Goal: Transaction & Acquisition: Purchase product/service

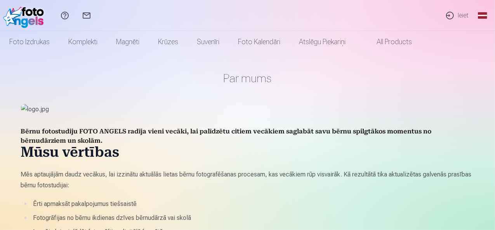
click at [462, 15] on link "Ieiet" at bounding box center [457, 15] width 36 height 31
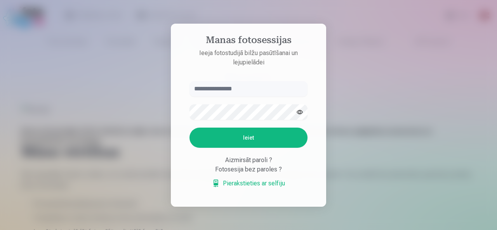
click at [282, 94] on input "text" at bounding box center [249, 89] width 118 height 16
type input "**********"
click at [267, 134] on button "Ieiet" at bounding box center [249, 138] width 118 height 20
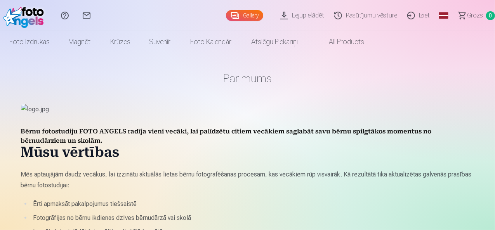
click at [232, 17] on link "Gallery" at bounding box center [244, 15] width 37 height 11
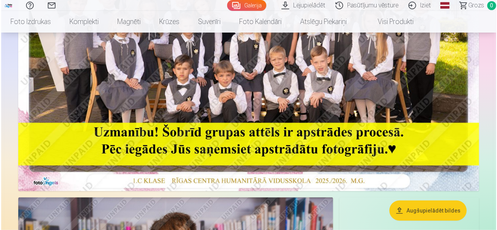
scroll to position [117, 0]
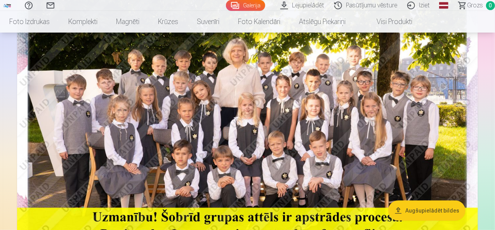
click at [330, 110] on img at bounding box center [247, 123] width 461 height 308
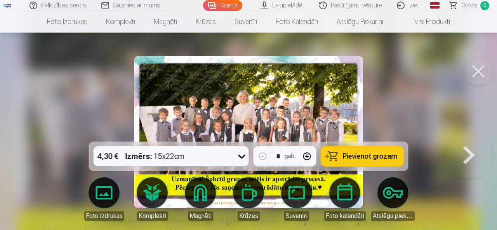
click at [242, 157] on icon at bounding box center [242, 156] width 12 height 12
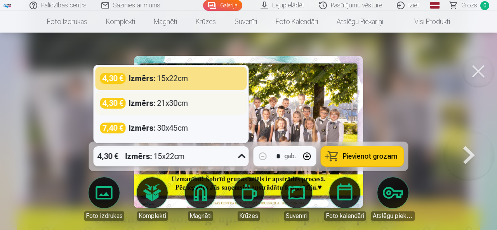
click at [179, 107] on div "Izmērs : 21x30cm" at bounding box center [158, 103] width 59 height 11
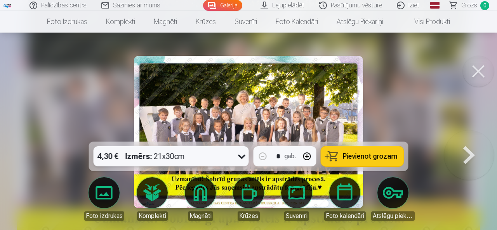
click at [360, 153] on span "Pievienot grozam" at bounding box center [370, 156] width 55 height 7
click at [460, 134] on button at bounding box center [469, 131] width 50 height 3
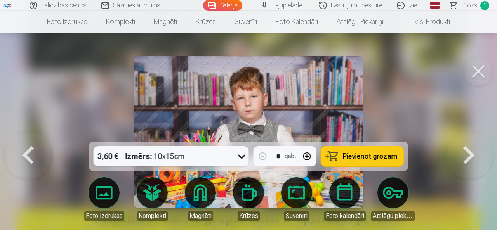
click at [460, 134] on button at bounding box center [469, 131] width 50 height 3
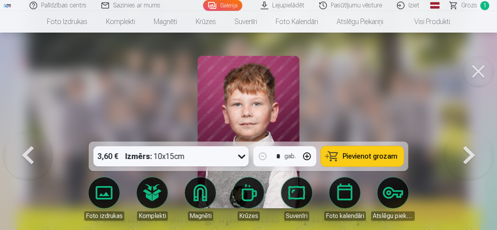
click at [460, 134] on button at bounding box center [469, 131] width 50 height 3
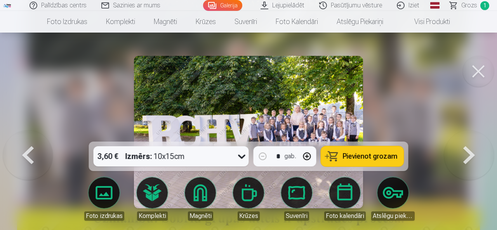
click at [237, 160] on icon at bounding box center [242, 156] width 12 height 12
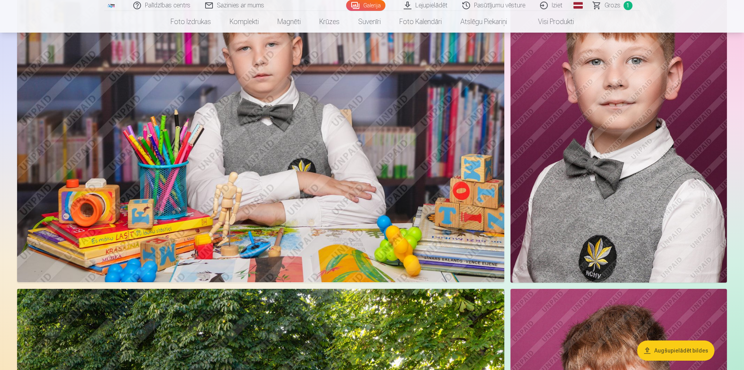
scroll to position [660, 0]
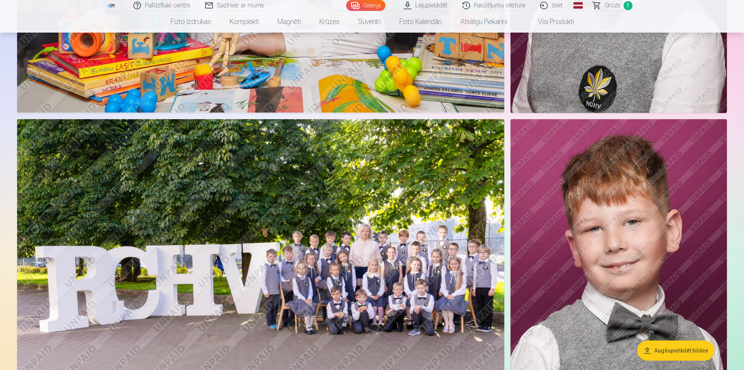
click at [426, 230] on img at bounding box center [260, 281] width 487 height 325
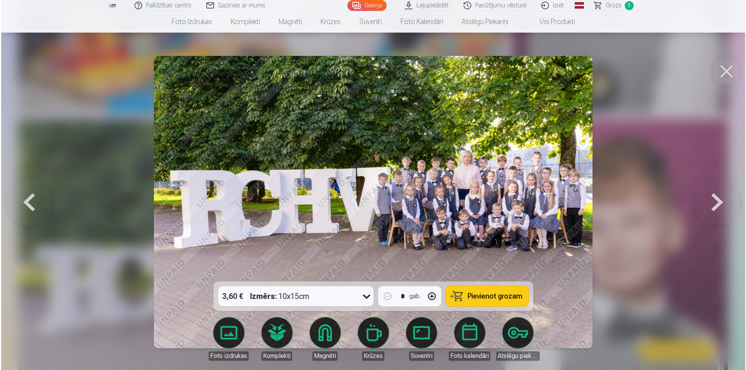
scroll to position [778, 0]
click at [369, 230] on icon at bounding box center [366, 296] width 12 height 12
click at [495, 230] on span "Pievienot grozam" at bounding box center [494, 296] width 55 height 7
click at [495, 208] on button at bounding box center [718, 201] width 50 height 143
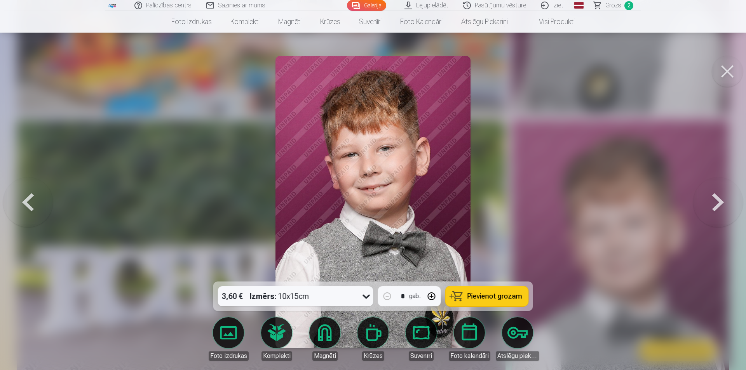
click at [495, 208] on button at bounding box center [718, 201] width 50 height 143
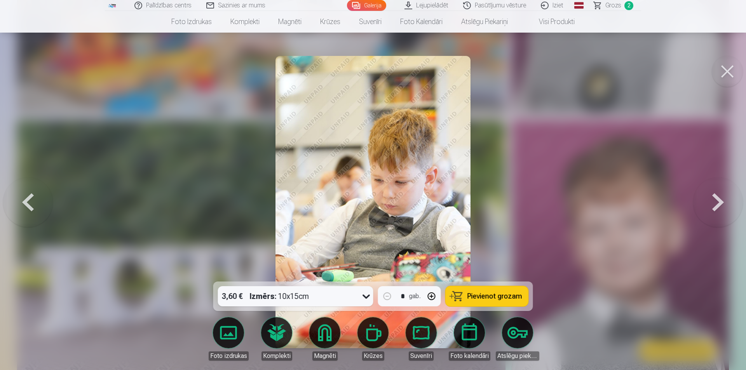
click at [495, 208] on button at bounding box center [718, 201] width 50 height 143
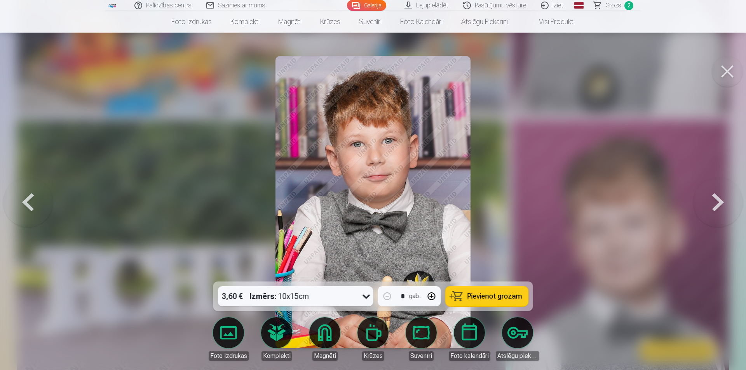
click at [495, 208] on button at bounding box center [718, 201] width 50 height 143
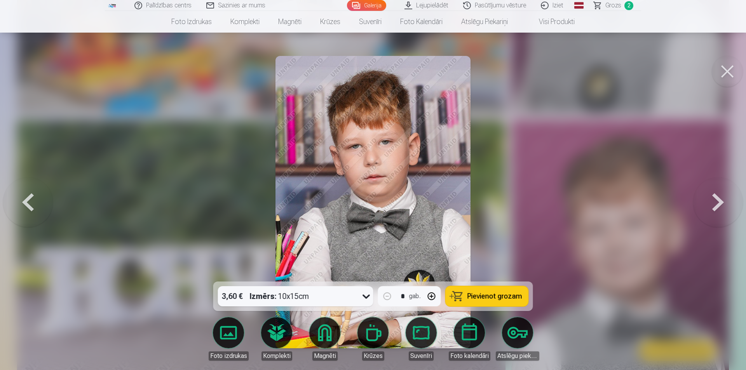
click at [495, 208] on button at bounding box center [718, 201] width 50 height 143
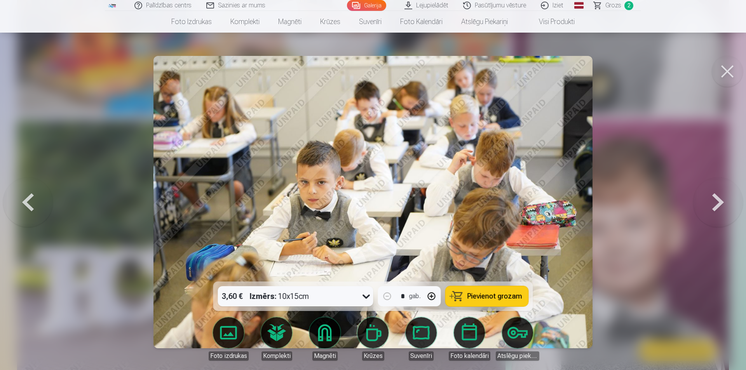
click at [495, 208] on button at bounding box center [718, 201] width 50 height 143
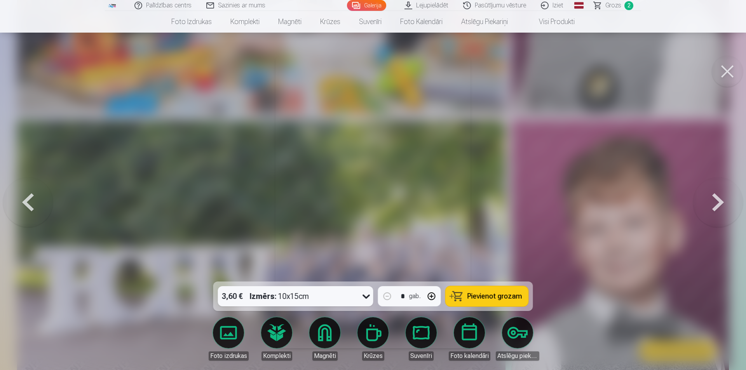
click at [495, 208] on button at bounding box center [718, 201] width 50 height 143
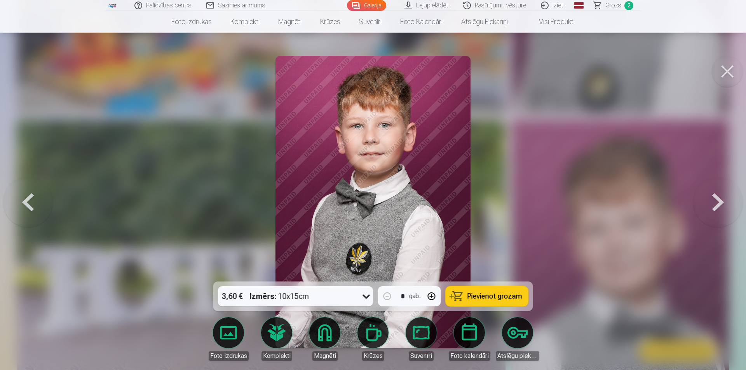
click at [495, 208] on button at bounding box center [718, 201] width 50 height 143
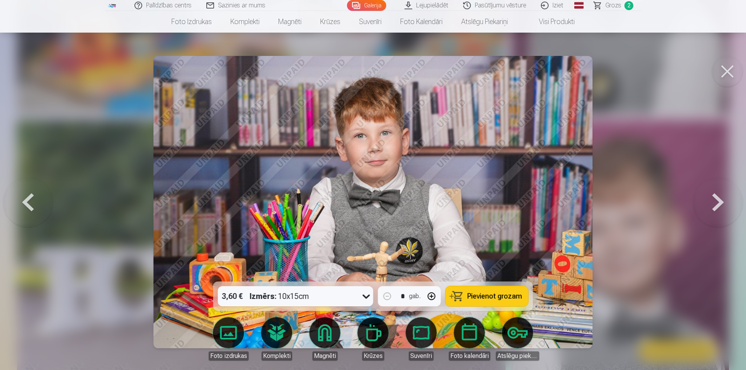
click at [495, 208] on button at bounding box center [718, 201] width 50 height 143
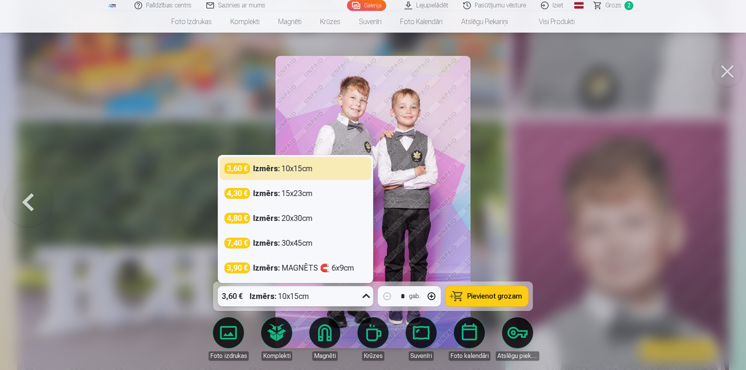
click at [366, 230] on icon at bounding box center [366, 296] width 12 height 12
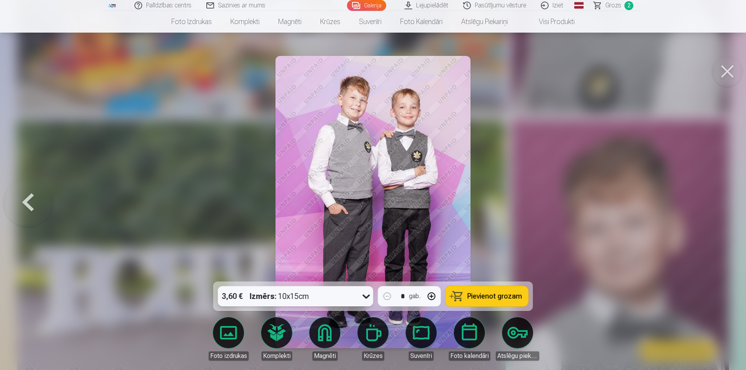
click at [366, 230] on icon at bounding box center [366, 296] width 12 height 12
click at [483, 230] on span "Pievienot grozam" at bounding box center [494, 296] width 55 height 7
click at [36, 195] on button at bounding box center [28, 201] width 50 height 143
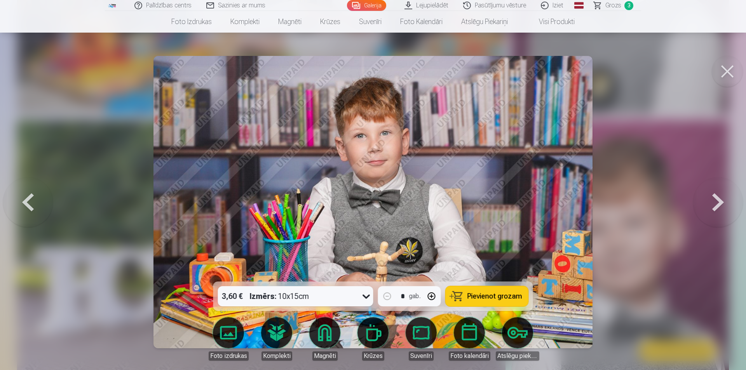
click at [36, 196] on button at bounding box center [28, 201] width 50 height 143
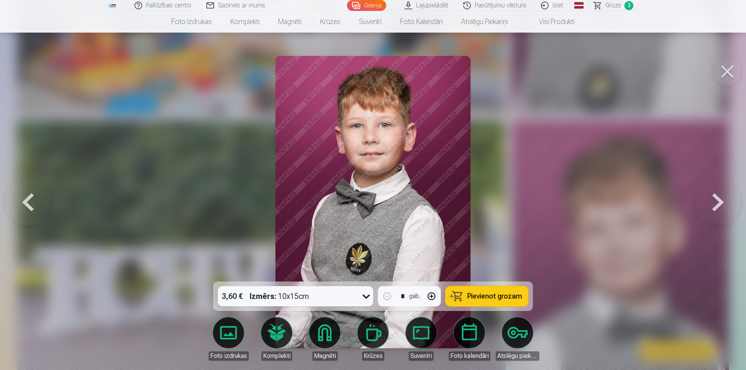
click at [36, 196] on button at bounding box center [28, 201] width 50 height 143
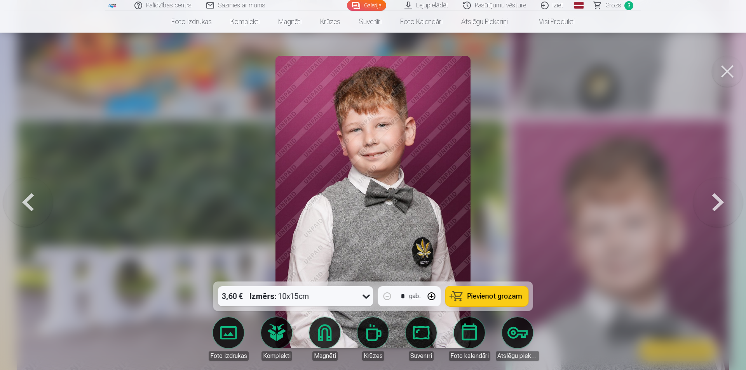
click at [36, 196] on button at bounding box center [28, 201] width 50 height 143
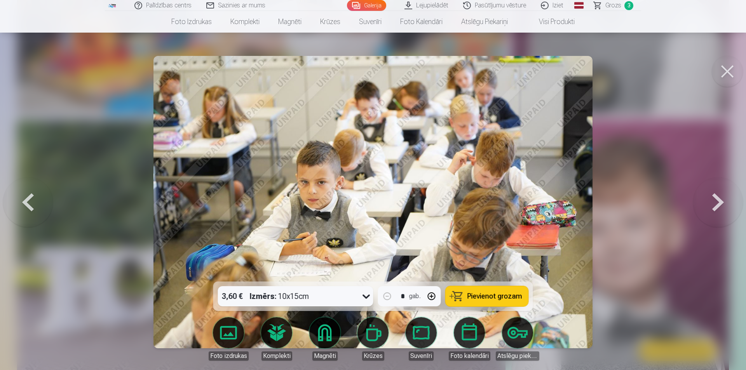
click at [36, 196] on button at bounding box center [28, 201] width 50 height 143
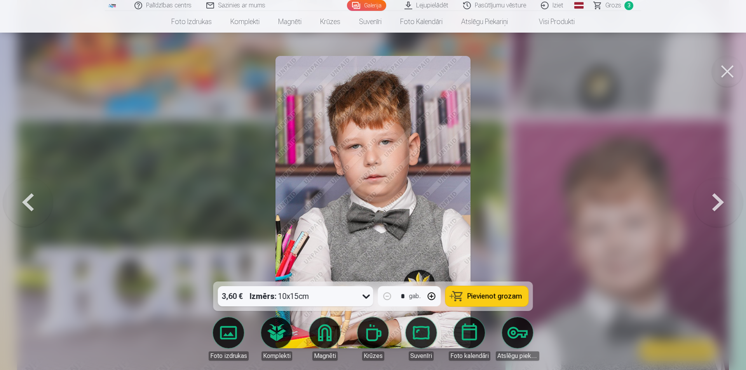
click at [36, 196] on button at bounding box center [28, 201] width 50 height 143
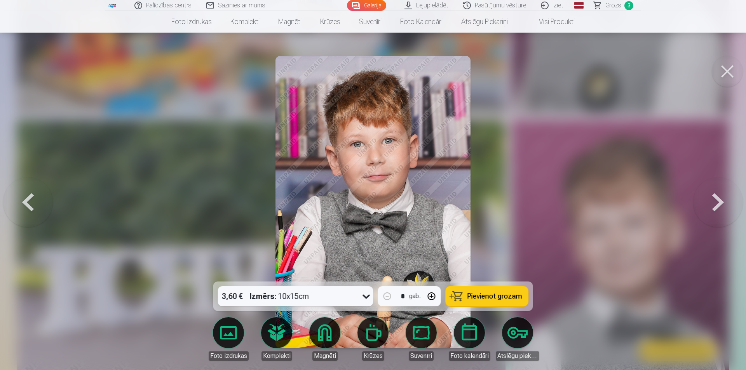
click at [36, 196] on button at bounding box center [28, 201] width 50 height 143
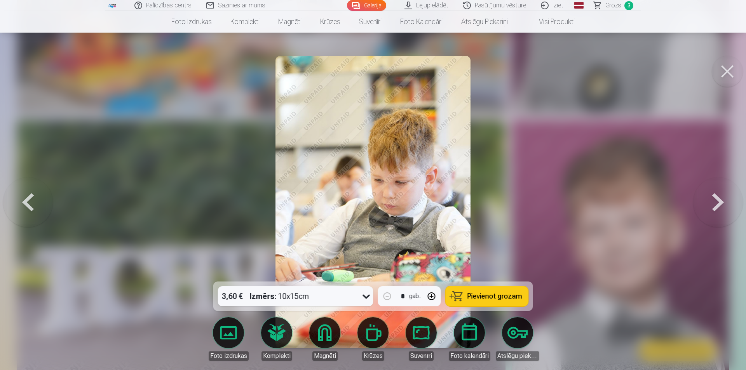
click at [36, 196] on button at bounding box center [28, 201] width 50 height 143
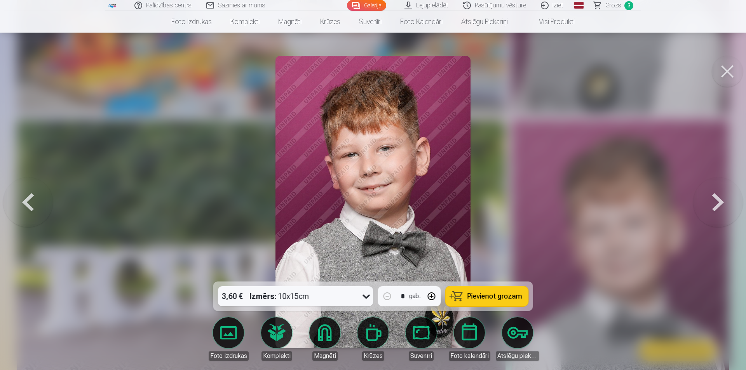
click at [36, 196] on button at bounding box center [28, 201] width 50 height 143
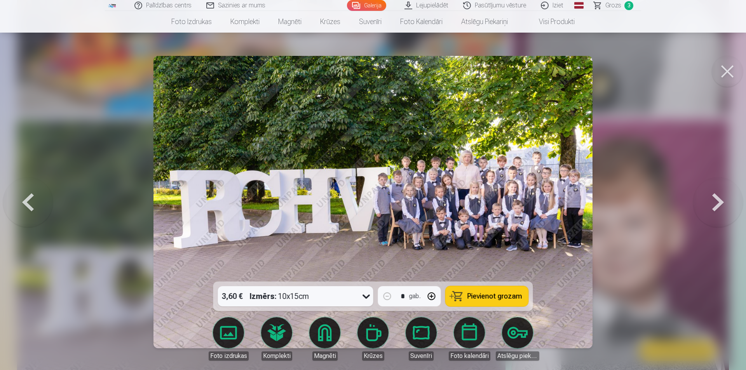
click at [495, 200] on button at bounding box center [718, 201] width 50 height 143
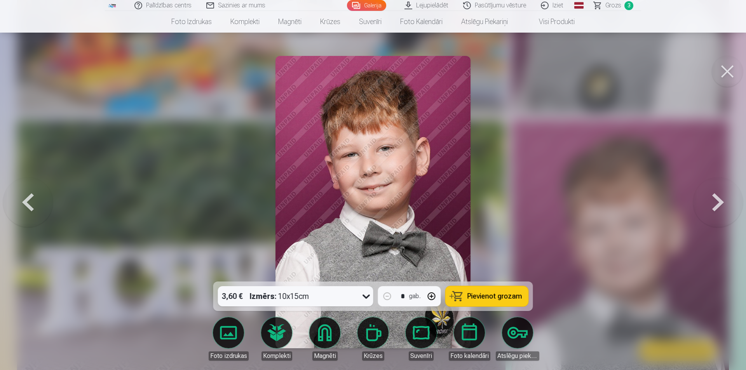
click at [495, 202] on button at bounding box center [718, 201] width 50 height 143
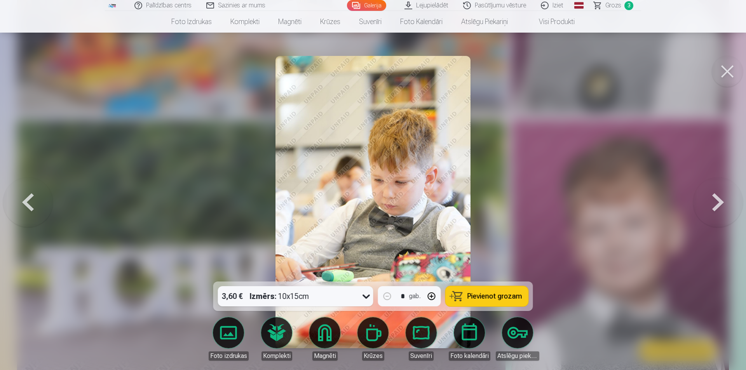
click at [41, 207] on button at bounding box center [28, 201] width 50 height 143
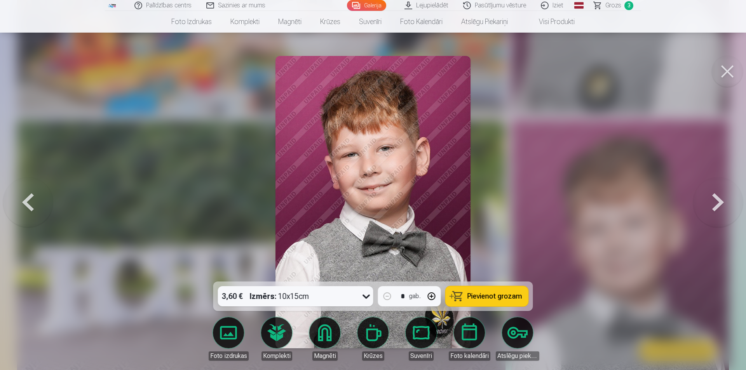
click at [41, 207] on button at bounding box center [28, 201] width 50 height 143
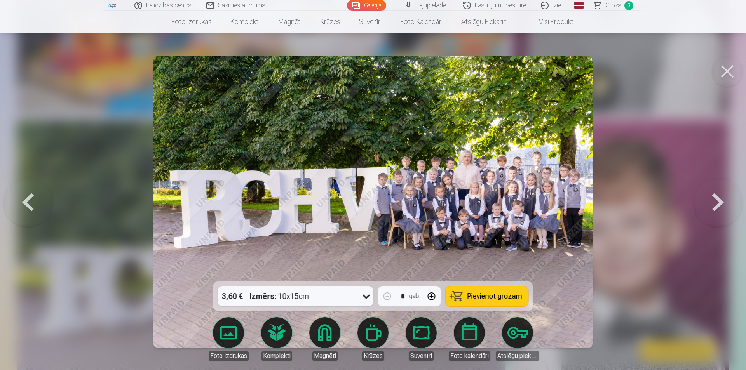
click at [41, 207] on button at bounding box center [28, 201] width 50 height 143
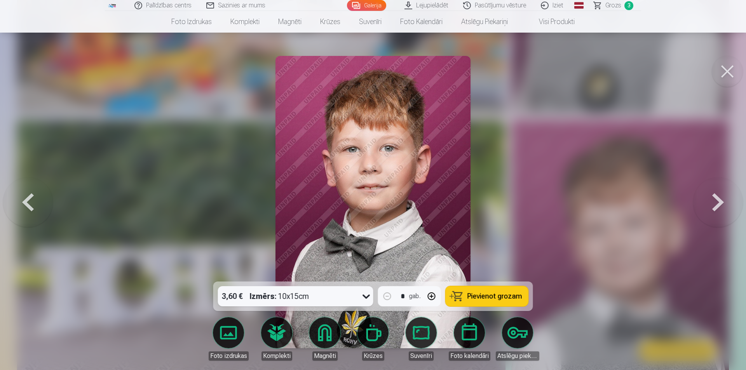
click at [41, 207] on button at bounding box center [28, 201] width 50 height 143
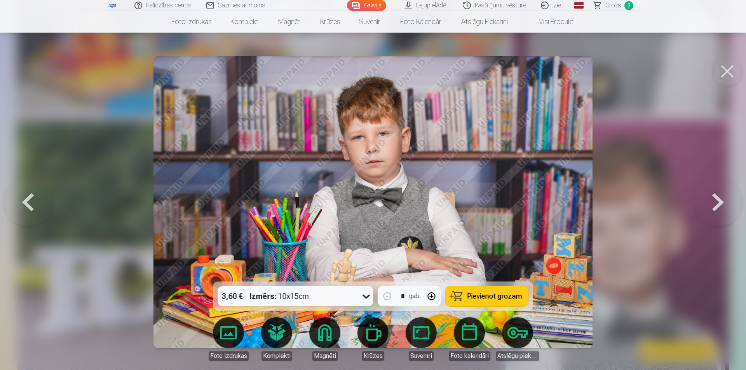
click at [41, 207] on button at bounding box center [28, 201] width 50 height 143
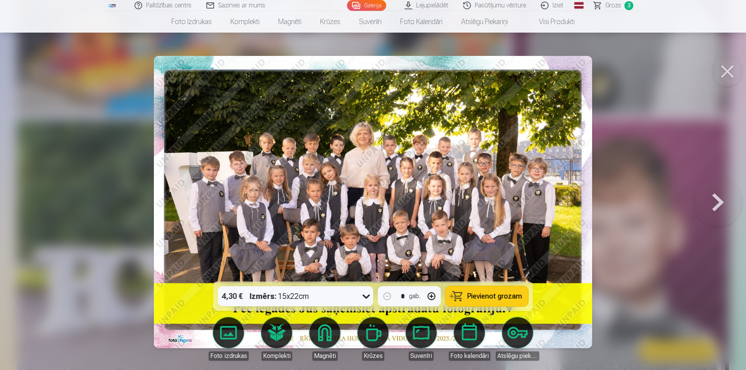
click at [495, 205] on button at bounding box center [718, 201] width 50 height 143
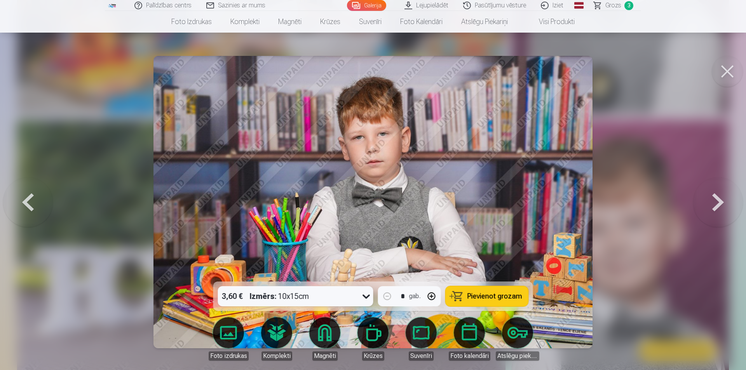
click at [495, 205] on button at bounding box center [718, 201] width 50 height 143
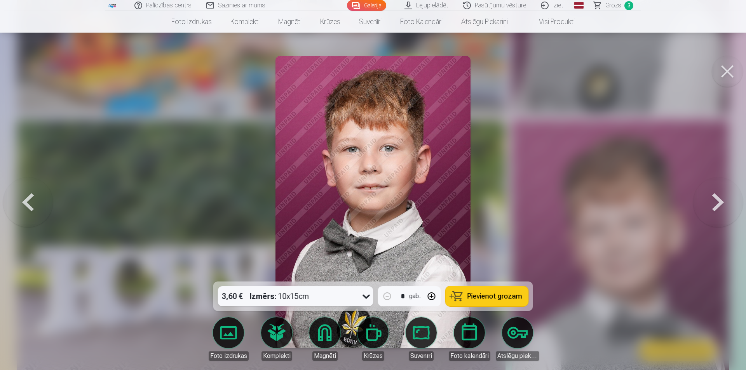
click at [495, 205] on button at bounding box center [718, 201] width 50 height 143
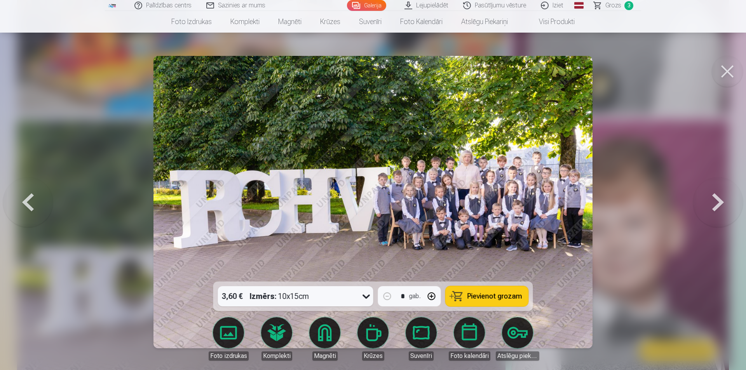
click at [495, 205] on button at bounding box center [718, 201] width 50 height 143
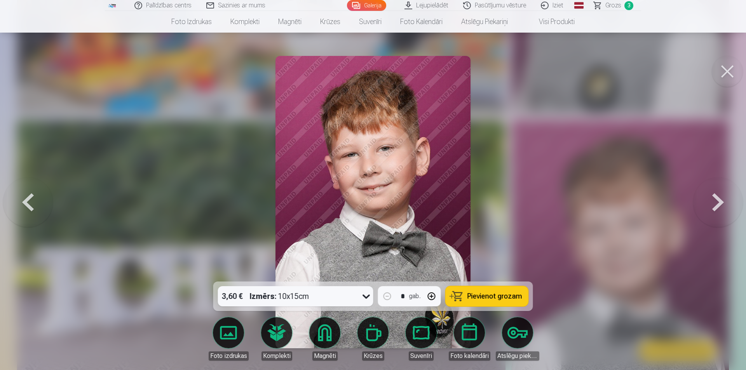
click at [495, 205] on button at bounding box center [718, 201] width 50 height 143
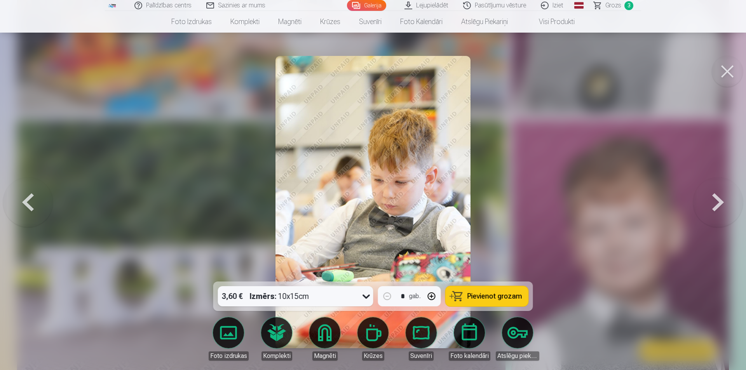
click at [495, 205] on button at bounding box center [718, 201] width 50 height 143
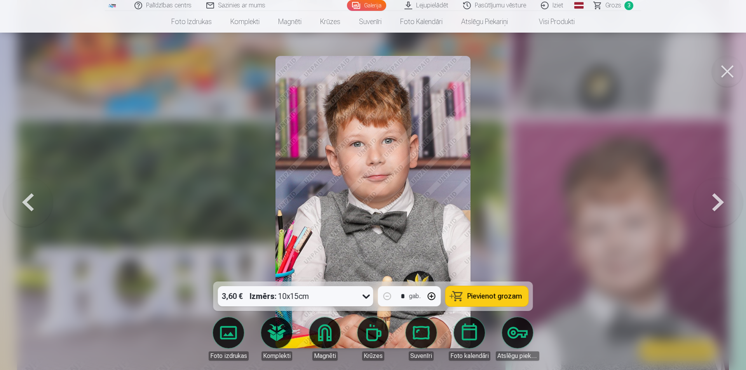
click at [495, 205] on button at bounding box center [718, 201] width 50 height 143
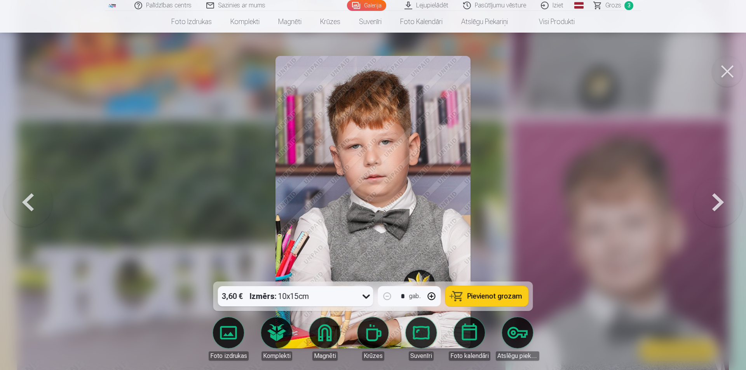
click at [495, 205] on button at bounding box center [718, 201] width 50 height 143
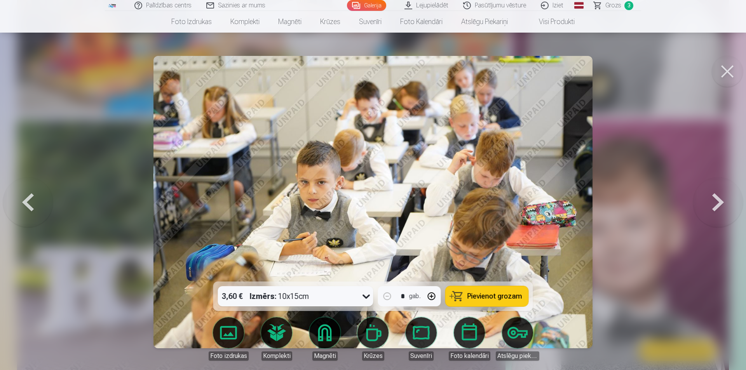
click at [495, 205] on button at bounding box center [718, 201] width 50 height 143
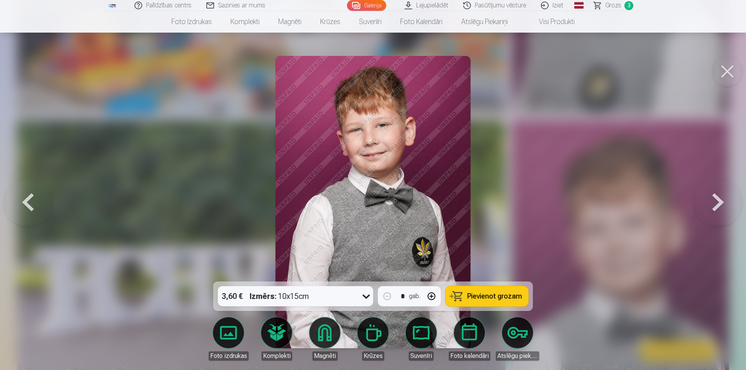
click at [495, 205] on button at bounding box center [718, 201] width 50 height 143
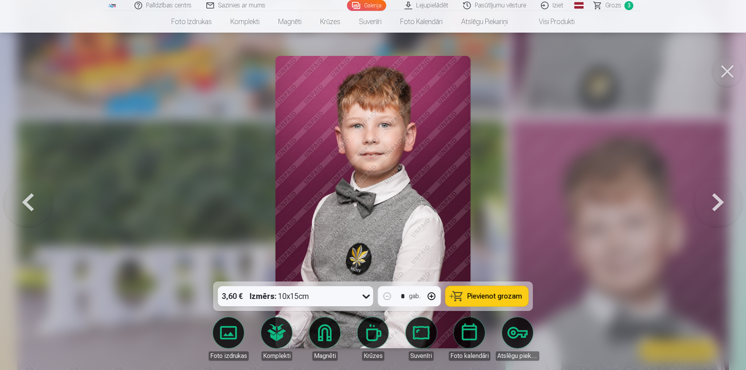
click at [495, 205] on button at bounding box center [718, 201] width 50 height 143
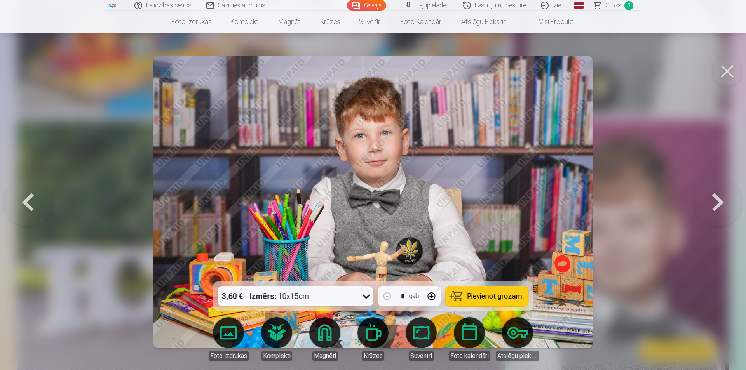
click at [495, 205] on button at bounding box center [718, 201] width 50 height 143
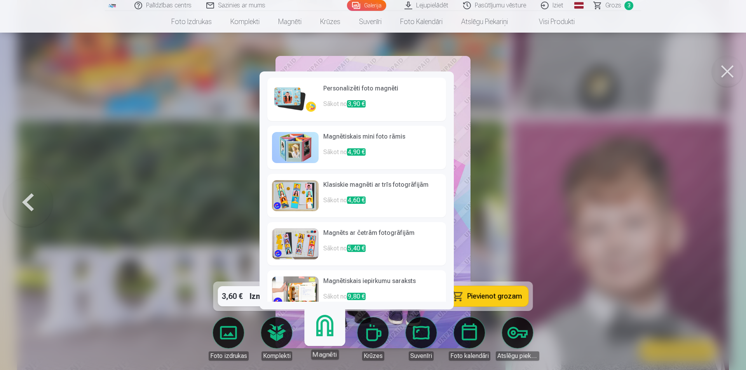
click at [369, 102] on p "Sākot no 3,90 €" at bounding box center [382, 107] width 118 height 16
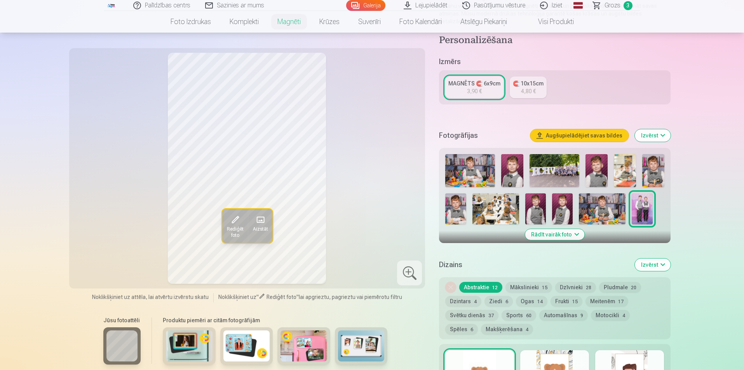
scroll to position [117, 0]
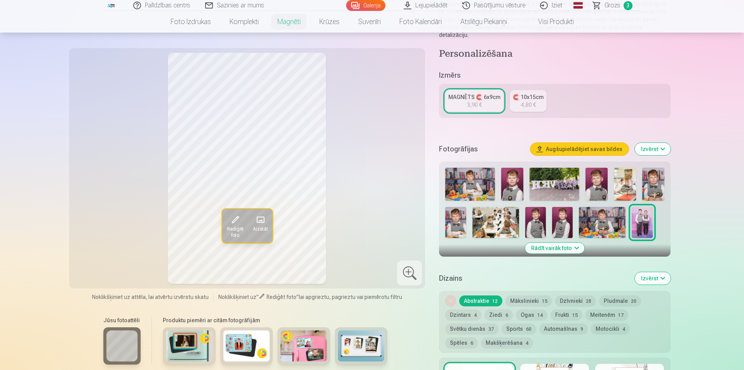
click at [266, 220] on span at bounding box center [260, 220] width 12 height 12
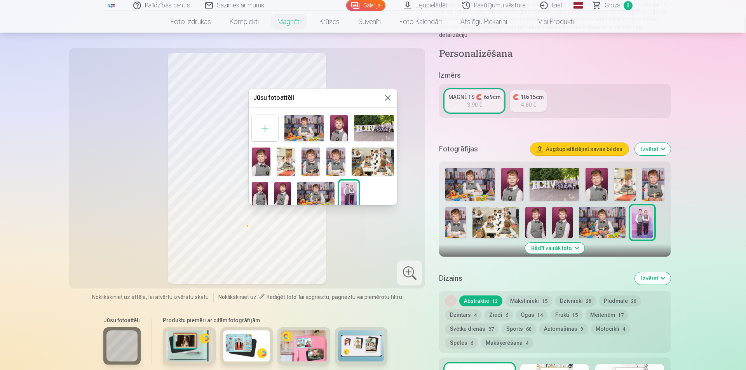
click at [312, 158] on img at bounding box center [310, 162] width 19 height 28
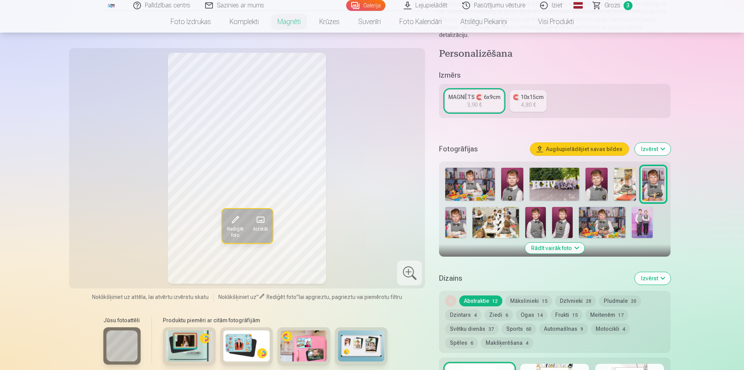
click at [263, 223] on span at bounding box center [260, 220] width 12 height 12
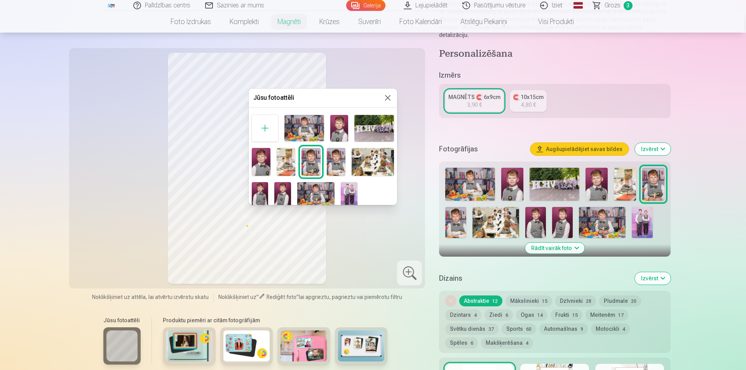
click at [284, 195] on img at bounding box center [282, 194] width 17 height 25
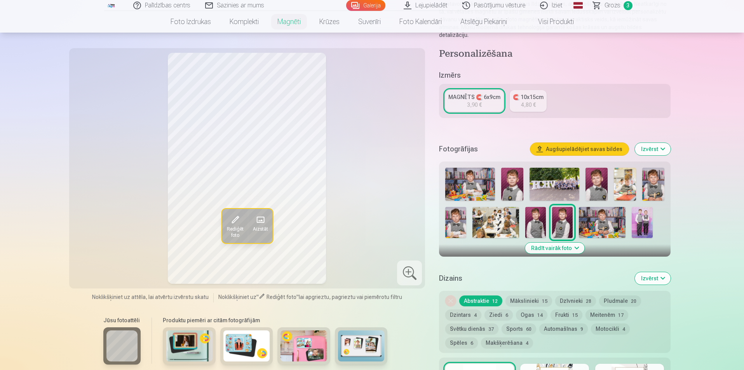
click at [267, 221] on button "Aizstāt" at bounding box center [260, 226] width 24 height 34
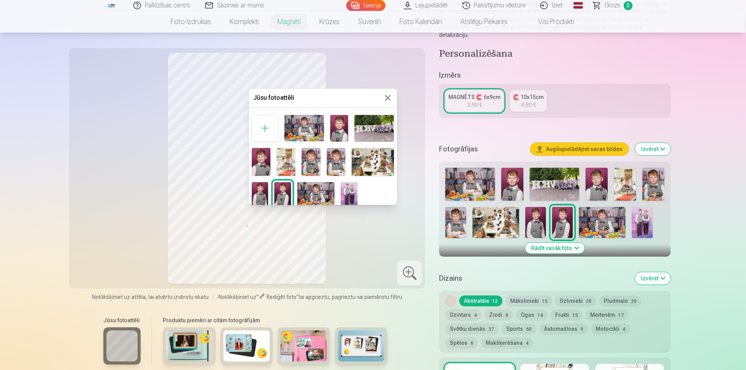
click at [342, 130] on img at bounding box center [338, 128] width 17 height 26
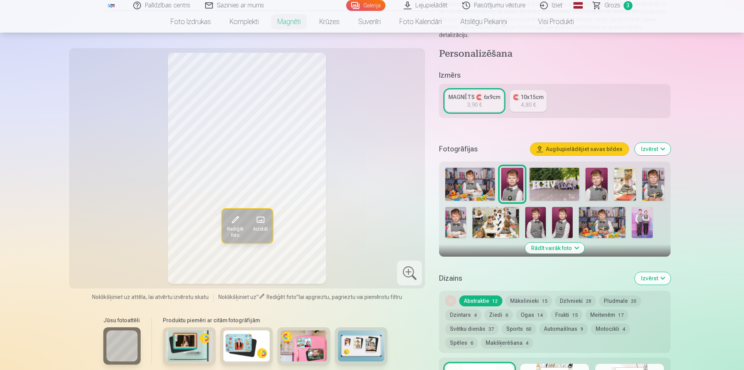
click at [264, 223] on span at bounding box center [260, 220] width 12 height 12
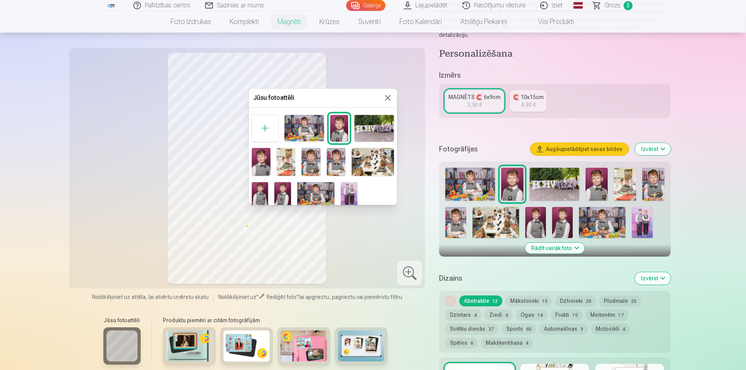
click at [292, 192] on div at bounding box center [323, 161] width 148 height 98
click at [288, 193] on img at bounding box center [282, 194] width 17 height 25
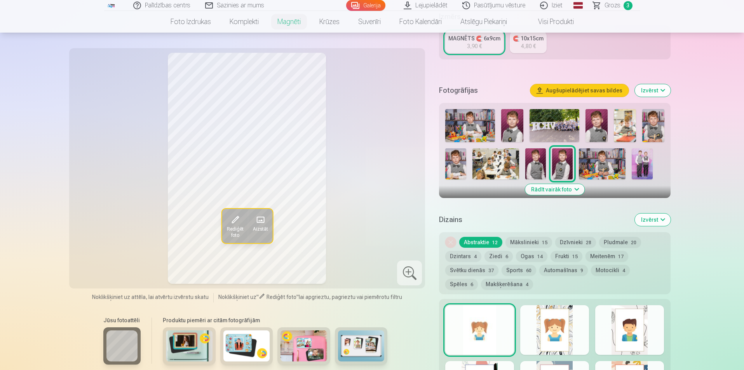
scroll to position [194, 0]
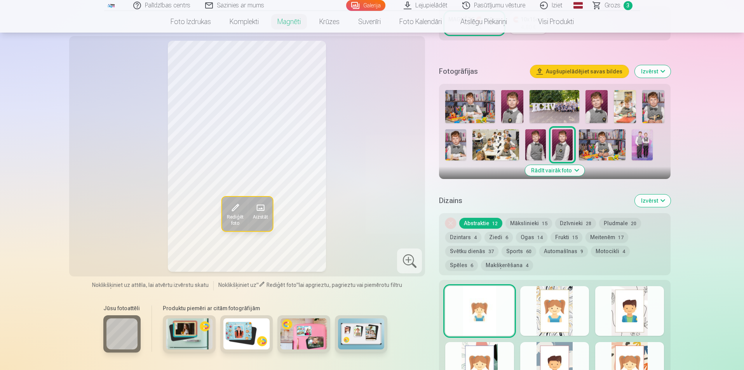
click at [495, 218] on button "Mākslinieki 15" at bounding box center [528, 223] width 47 height 11
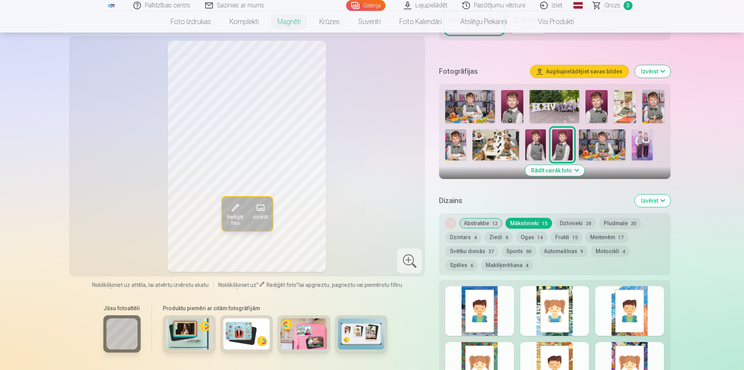
click at [495, 221] on span "12" at bounding box center [494, 223] width 5 height 5
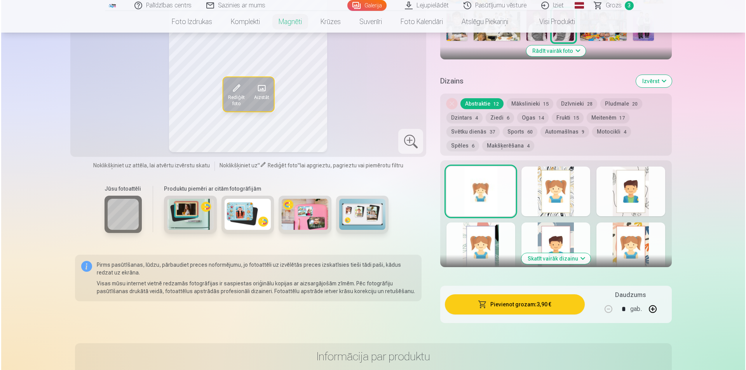
scroll to position [350, 0]
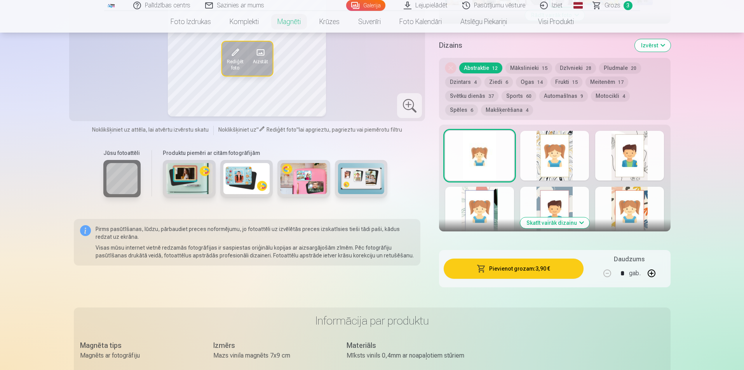
click at [495, 230] on button "button" at bounding box center [651, 273] width 19 height 19
type input "*"
click at [495, 230] on button "Pievienot grozam : 11,70 €" at bounding box center [512, 269] width 139 height 20
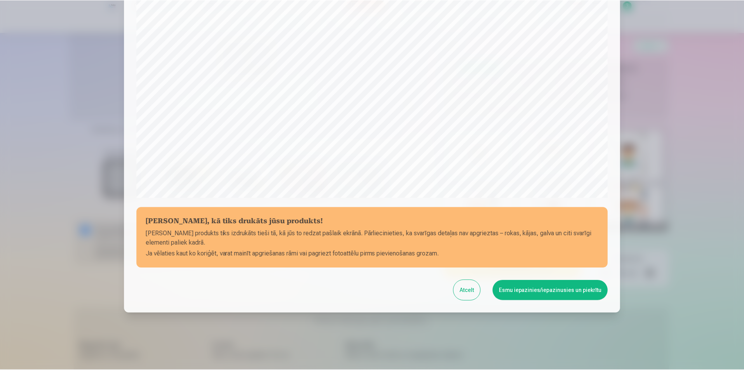
scroll to position [189, 0]
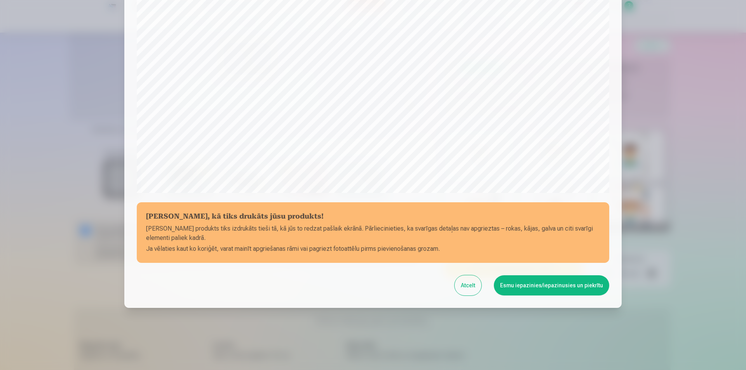
click at [495, 230] on button "Esmu iepazinies/iepazinusies un piekrītu" at bounding box center [551, 285] width 115 height 20
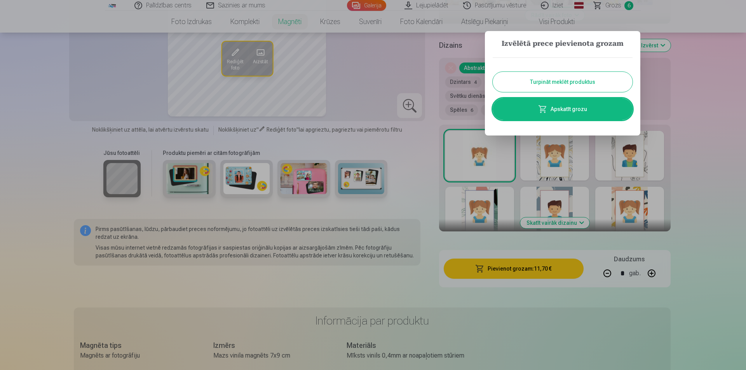
click at [495, 80] on button "Turpināt meklēt produktus" at bounding box center [562, 82] width 140 height 20
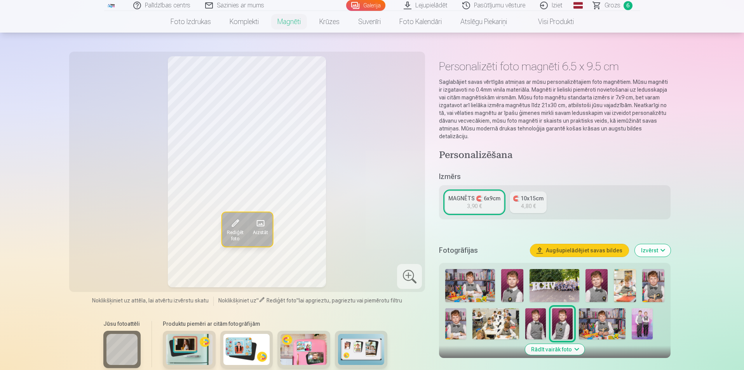
scroll to position [0, 0]
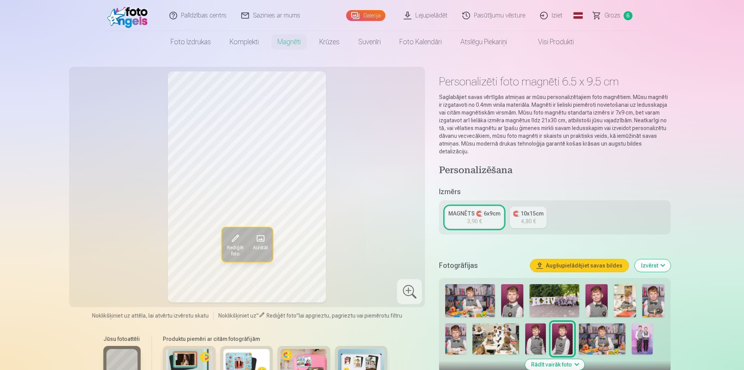
click at [374, 13] on link "Galerija" at bounding box center [365, 15] width 39 height 11
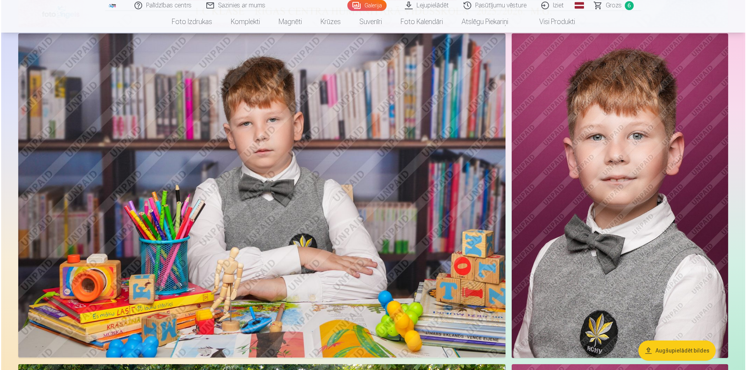
scroll to position [544, 0]
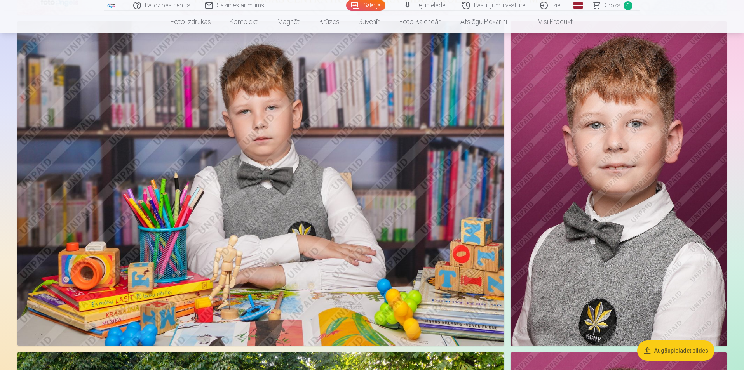
click at [495, 229] on img at bounding box center [618, 183] width 216 height 325
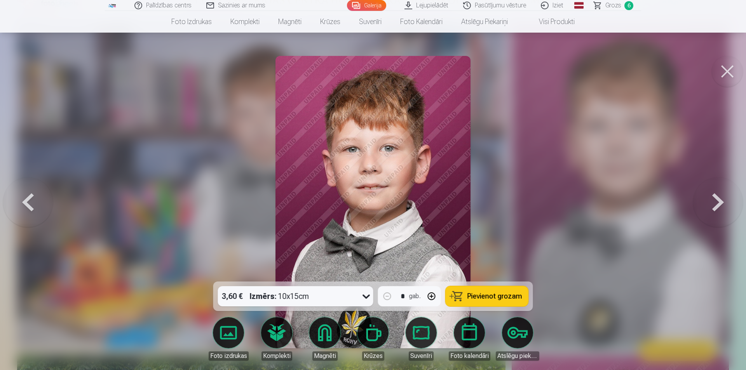
click at [319, 230] on link "Magnēti" at bounding box center [324, 338] width 43 height 43
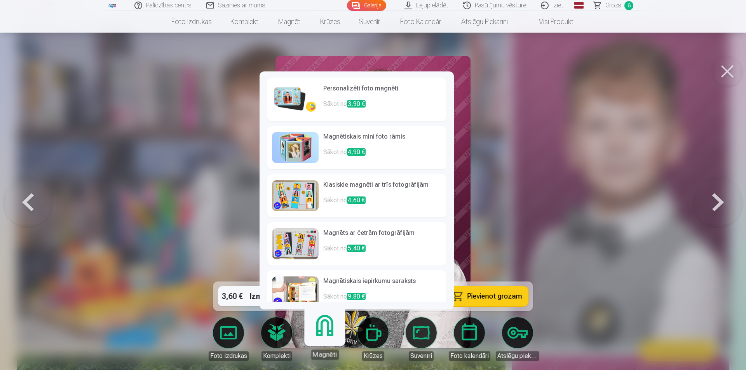
click at [336, 230] on h6 "Magnēts ar četrām fotogrāfijām" at bounding box center [382, 236] width 118 height 16
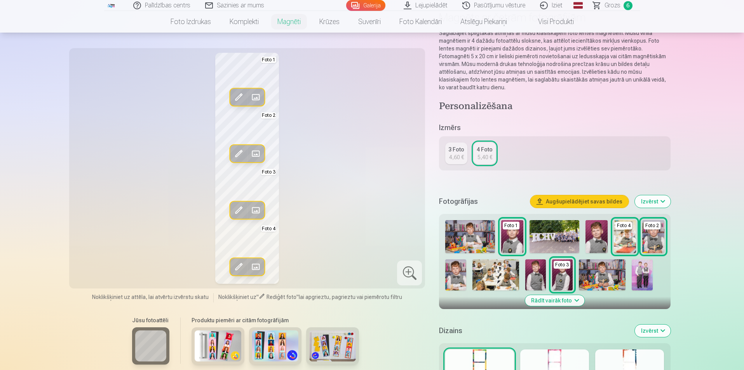
scroll to position [78, 0]
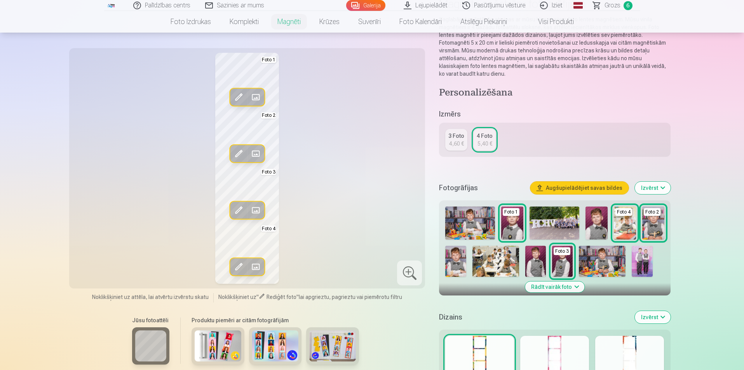
click at [257, 96] on span at bounding box center [255, 97] width 12 height 12
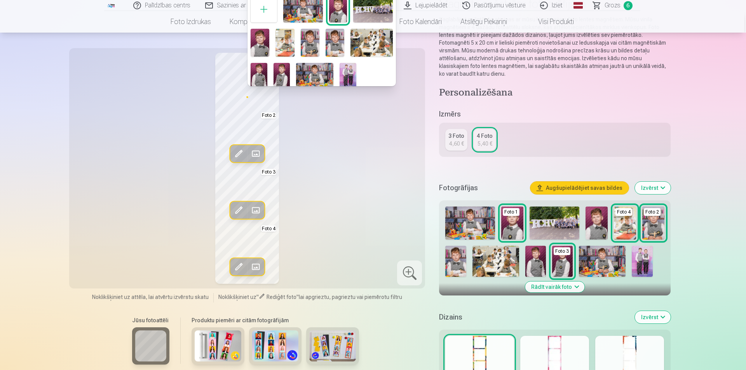
click at [327, 72] on img at bounding box center [314, 75] width 37 height 25
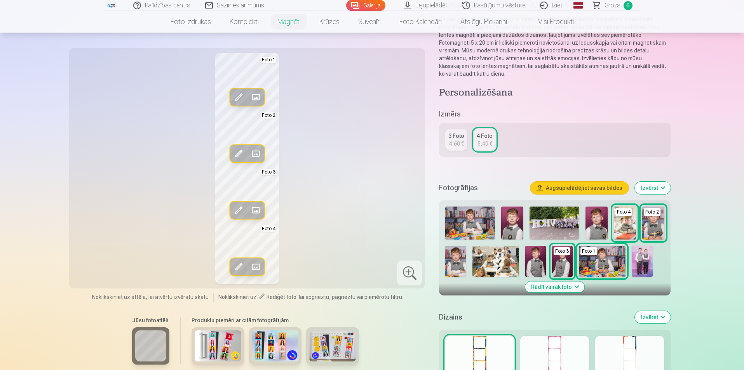
click at [259, 151] on span at bounding box center [255, 154] width 12 height 12
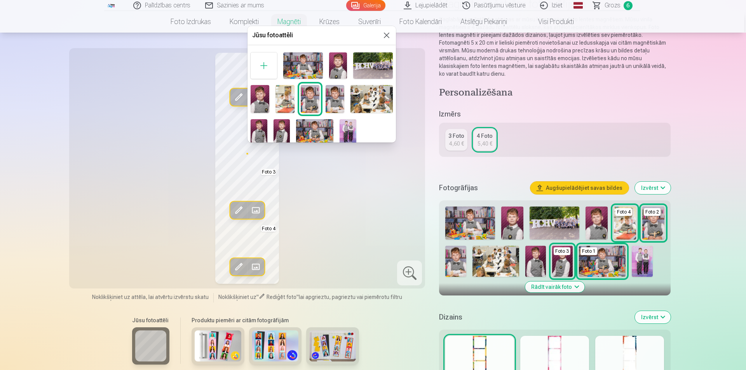
click at [363, 100] on img at bounding box center [371, 99] width 42 height 28
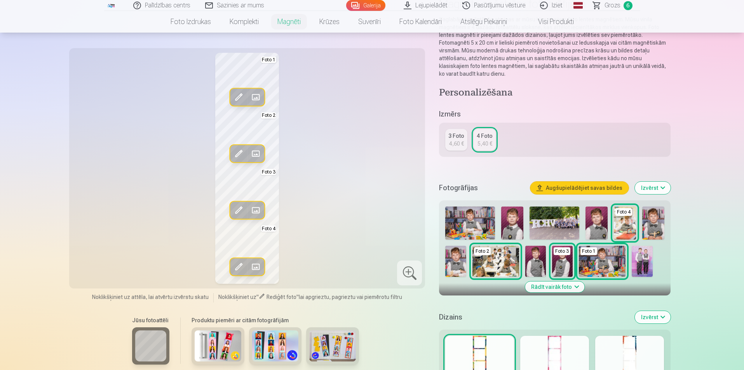
click at [259, 153] on span at bounding box center [255, 154] width 12 height 12
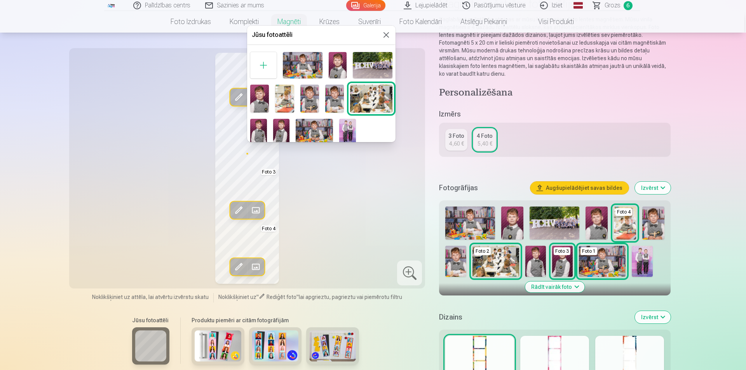
click at [362, 160] on div at bounding box center [373, 185] width 746 height 370
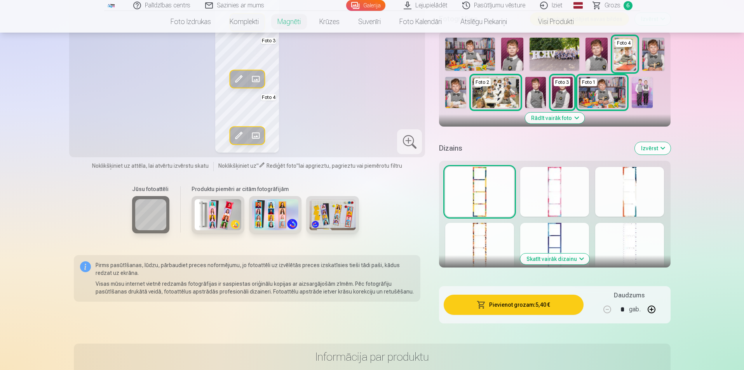
scroll to position [233, 0]
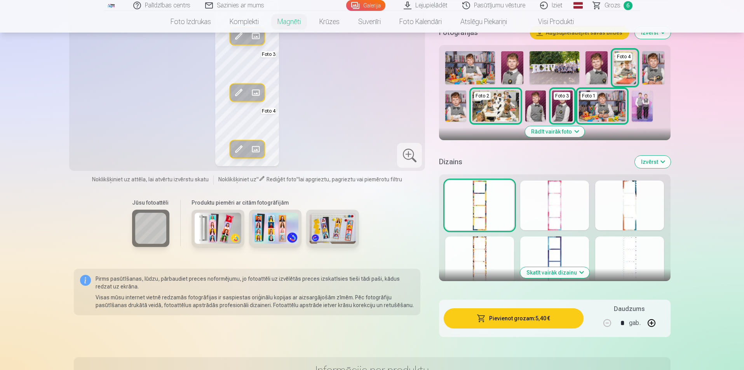
click at [495, 230] on div at bounding box center [554, 262] width 69 height 50
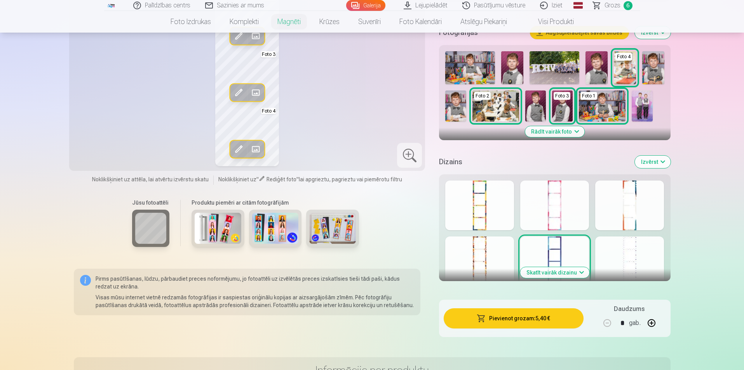
click at [495, 230] on button "button" at bounding box center [651, 323] width 19 height 19
type input "*"
click at [495, 230] on button "Pievienot grozam : 16,20 €" at bounding box center [512, 318] width 139 height 20
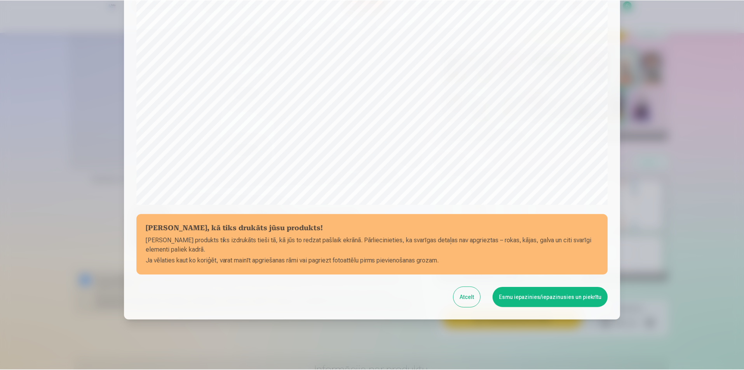
scroll to position [189, 0]
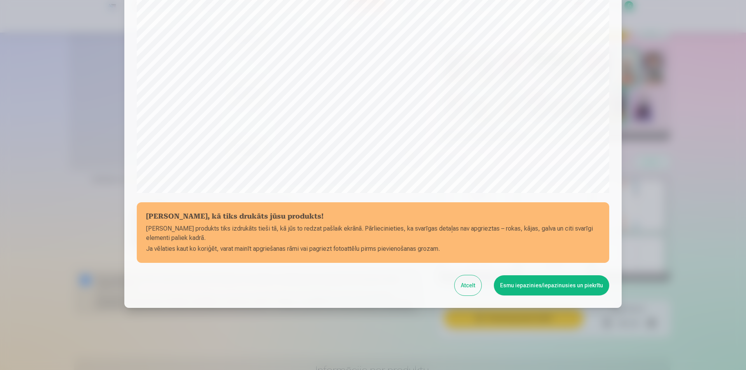
click at [495, 230] on button "Esmu iepazinies/iepazinusies un piekrītu" at bounding box center [551, 285] width 115 height 20
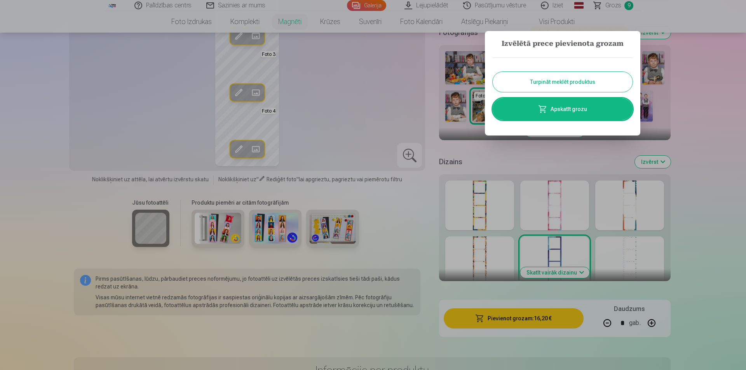
click at [495, 82] on button "Turpināt meklēt produktus" at bounding box center [562, 82] width 140 height 20
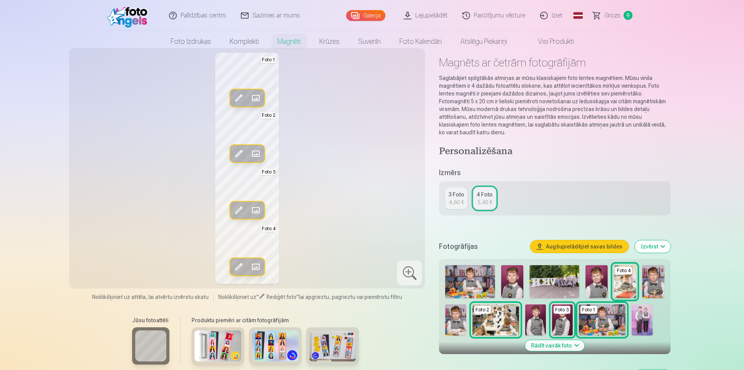
scroll to position [0, 0]
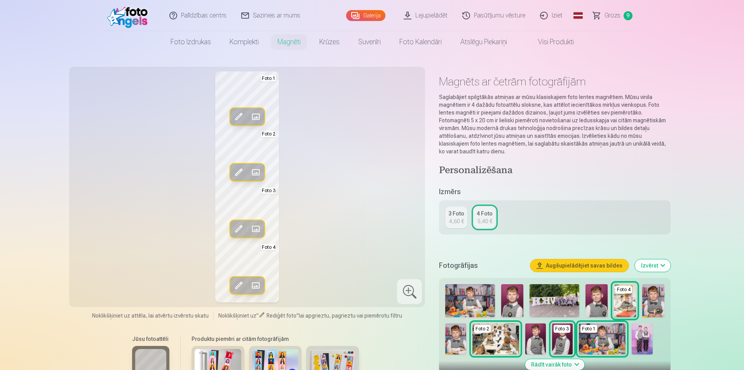
click at [495, 18] on span "Grozs" at bounding box center [612, 15] width 16 height 9
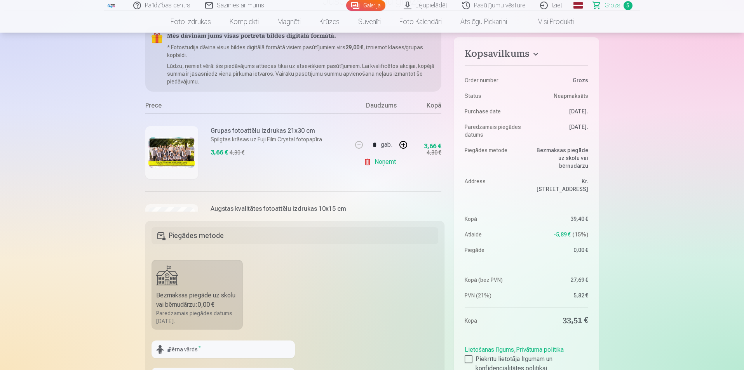
click at [371, 5] on link "Galerija" at bounding box center [365, 5] width 39 height 11
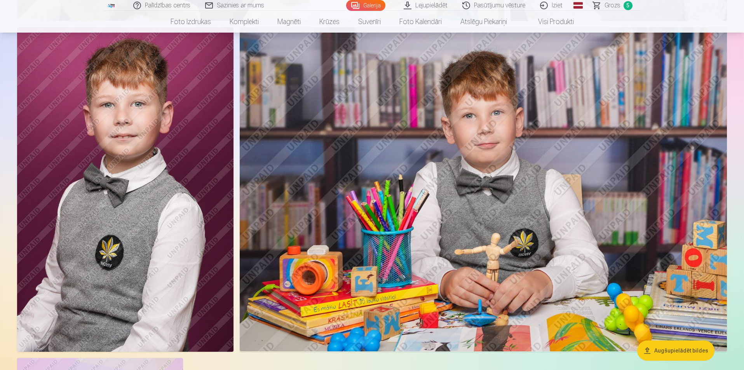
scroll to position [1903, 0]
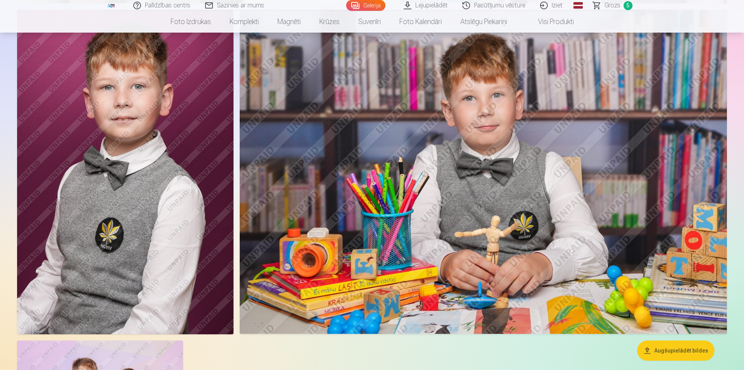
click at [495, 230] on img at bounding box center [483, 172] width 487 height 325
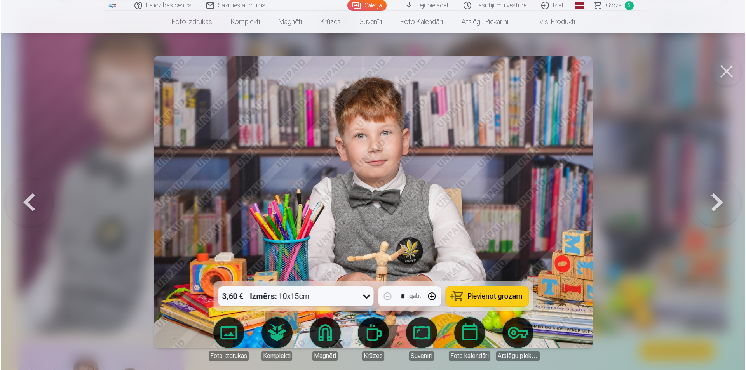
scroll to position [1907, 0]
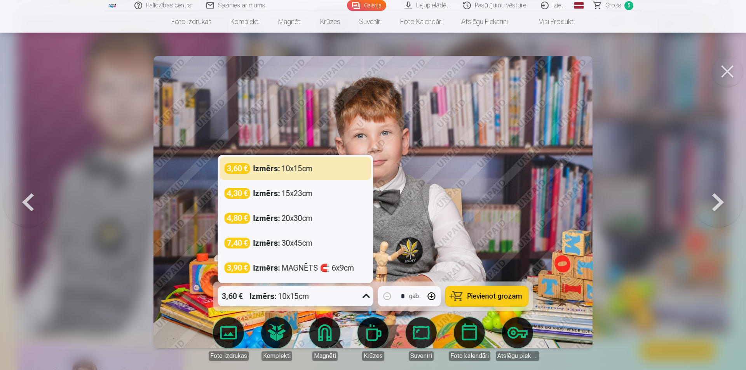
click at [368, 230] on icon at bounding box center [366, 296] width 12 height 12
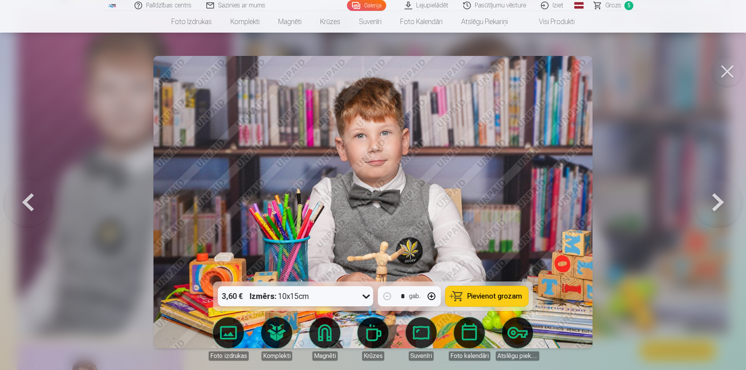
click at [368, 230] on icon at bounding box center [366, 296] width 12 height 12
click at [430, 230] on button "button" at bounding box center [431, 296] width 19 height 19
click at [481, 230] on span "Pievienot grozam" at bounding box center [494, 296] width 55 height 7
type input "*"
click at [495, 8] on span "Grozs" at bounding box center [613, 5] width 16 height 9
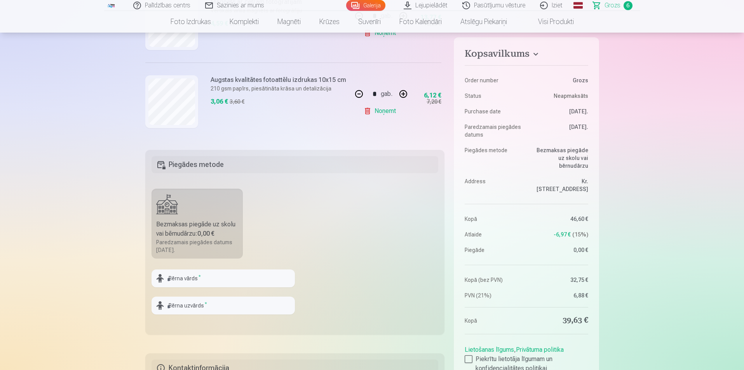
scroll to position [155, 0]
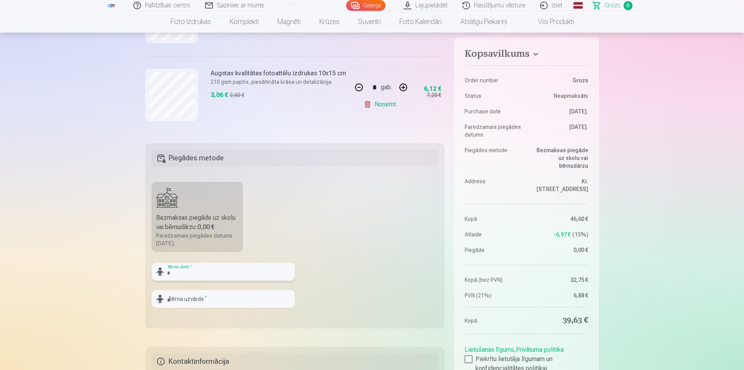
click at [275, 230] on input "text" at bounding box center [222, 272] width 143 height 18
type input "*****"
click at [221, 230] on input "text" at bounding box center [222, 299] width 143 height 18
type input "*********"
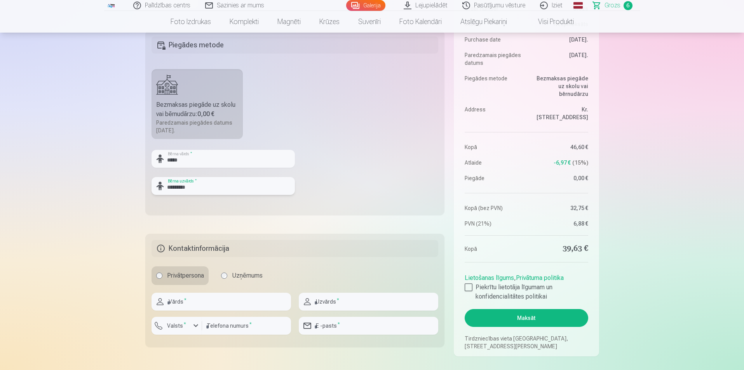
scroll to position [311, 0]
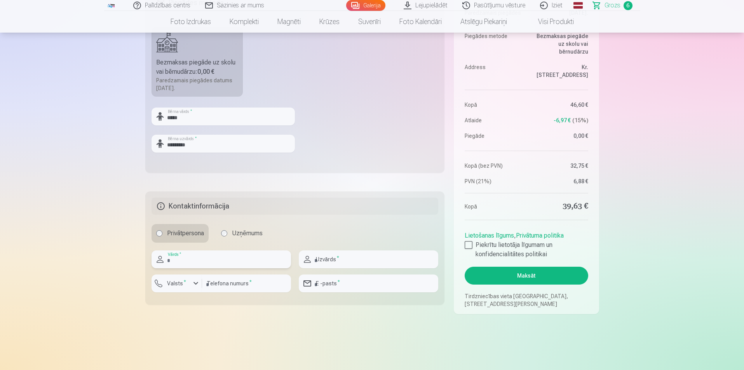
click at [190, 230] on input "text" at bounding box center [220, 259] width 139 height 18
type input "***"
type input "*****"
type input "********"
type input "**********"
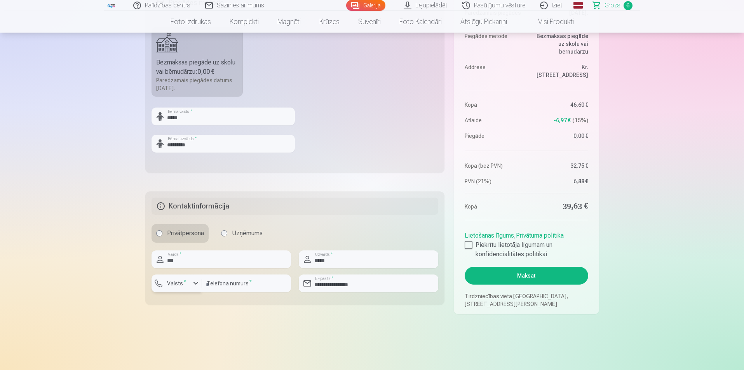
click at [195, 230] on div "button" at bounding box center [195, 283] width 9 height 9
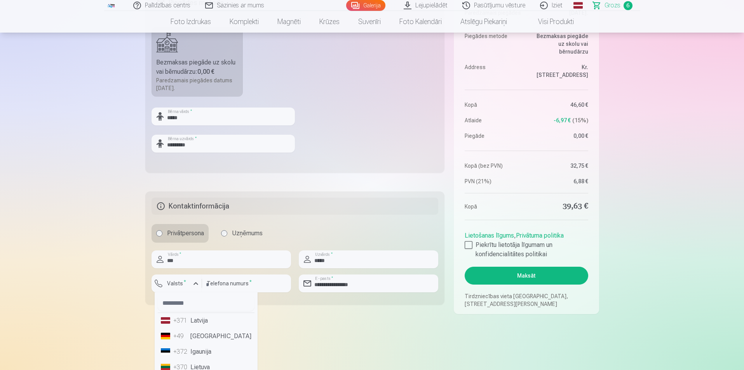
click at [201, 230] on li "+371 Latvija" at bounding box center [206, 321] width 97 height 16
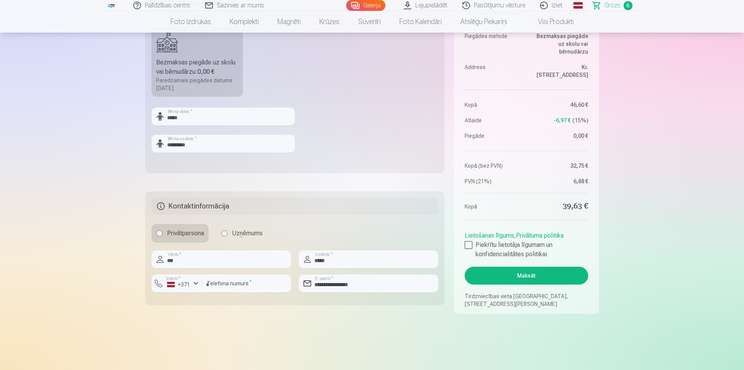
click at [314, 230] on main "Jūsu iepirkumu grozs Kopsavilkums Order number Grozs Status Neapmaksāts Purchas…" at bounding box center [372, 46] width 454 height 609
click at [472, 230] on div at bounding box center [468, 245] width 8 height 8
click at [495, 230] on button "Maksāt" at bounding box center [525, 276] width 123 height 18
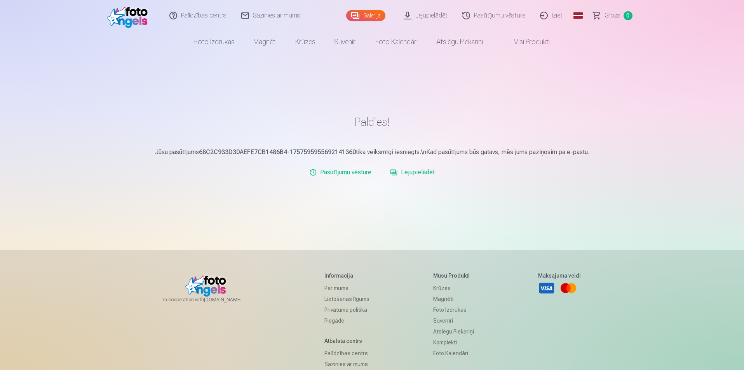
click at [382, 12] on link "Galerija" at bounding box center [365, 15] width 39 height 11
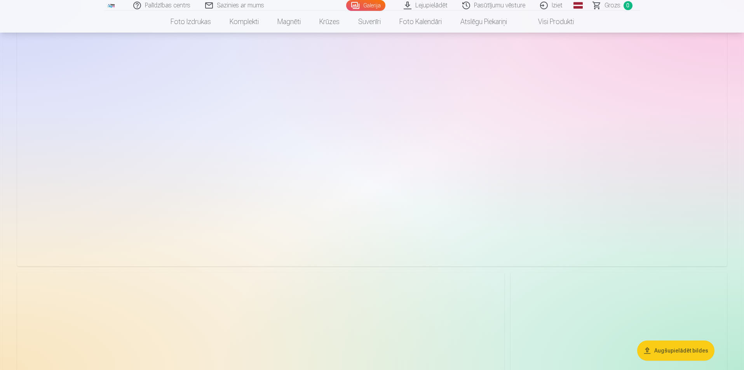
scroll to position [233, 0]
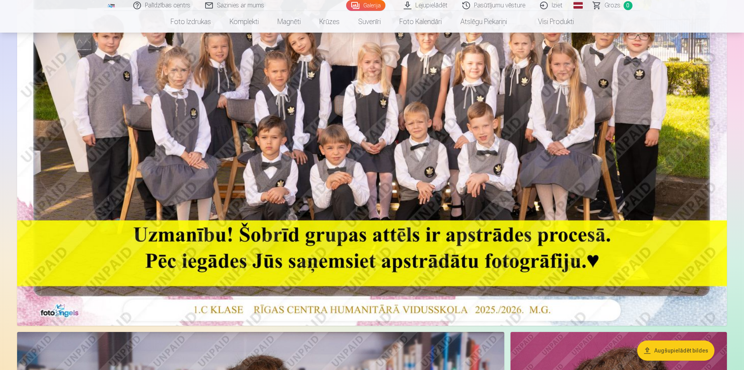
click at [434, 5] on link "Lejupielādēt" at bounding box center [426, 5] width 59 height 11
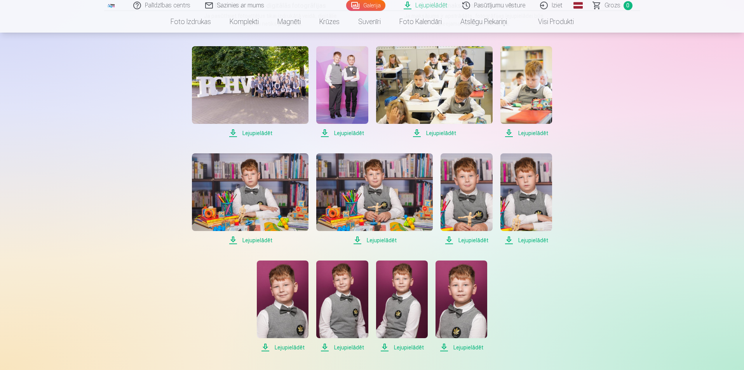
scroll to position [155, 0]
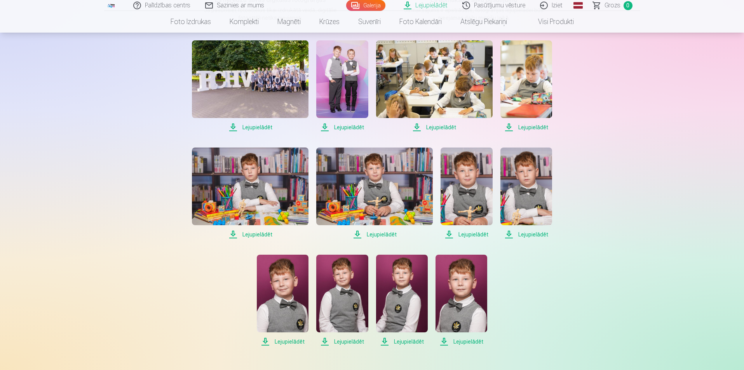
click at [265, 126] on span "Lejupielādēt" at bounding box center [250, 127] width 117 height 9
click at [343, 130] on span "Lejupielādēt" at bounding box center [342, 127] width 52 height 9
click at [419, 128] on span "Lejupielādēt" at bounding box center [434, 127] width 117 height 9
click at [510, 127] on span "Lejupielādēt" at bounding box center [526, 127] width 52 height 9
click at [233, 235] on span "Lejupielādēt" at bounding box center [250, 234] width 117 height 9
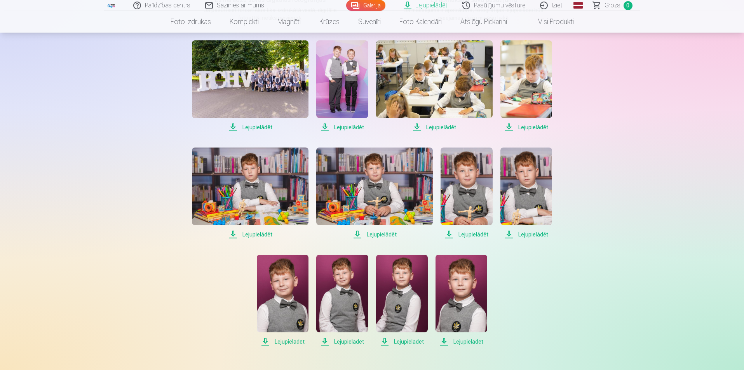
click at [358, 234] on span "Lejupielādēt" at bounding box center [374, 234] width 117 height 9
click at [449, 236] on span "Lejupielādēt" at bounding box center [466, 234] width 52 height 9
click at [511, 233] on span "Lejupielādēt" at bounding box center [526, 234] width 52 height 9
click at [268, 340] on span "Lejupielādēt" at bounding box center [283, 341] width 52 height 9
click at [327, 340] on span "Lejupielādēt" at bounding box center [342, 341] width 52 height 9
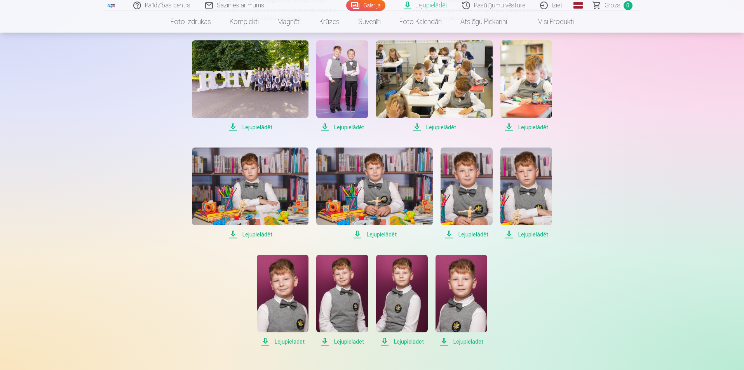
click at [385, 343] on span "Lejupielādēt" at bounding box center [402, 341] width 52 height 9
click at [444, 342] on span "Lejupielādēt" at bounding box center [461, 341] width 52 height 9
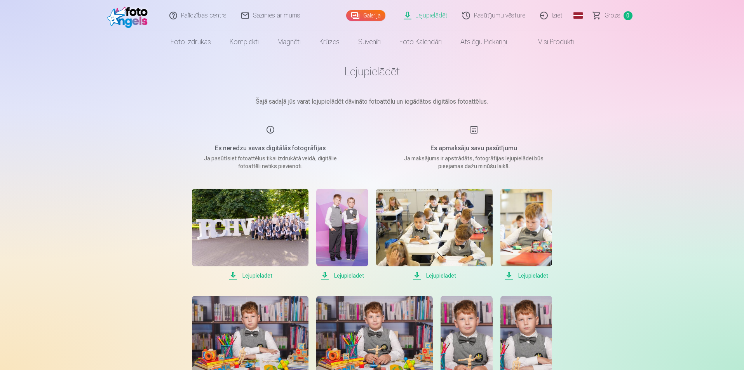
scroll to position [0, 0]
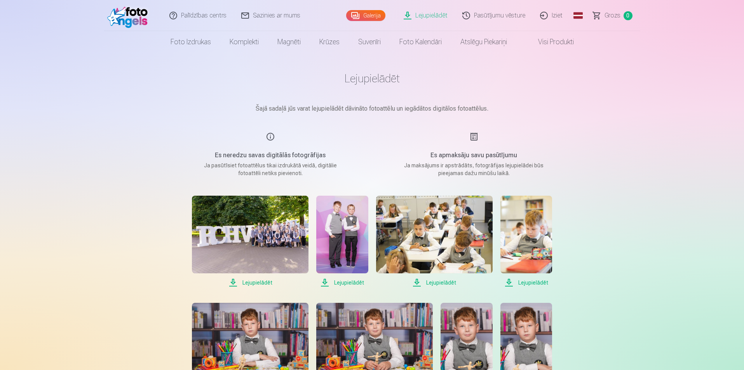
click at [705, 100] on div "Palīdzības centrs Sazinies ar mums Galerija Lejupielādēt Pasūtījumu vēsture Izi…" at bounding box center [372, 376] width 744 height 753
click at [549, 17] on link "Iziet" at bounding box center [551, 15] width 37 height 31
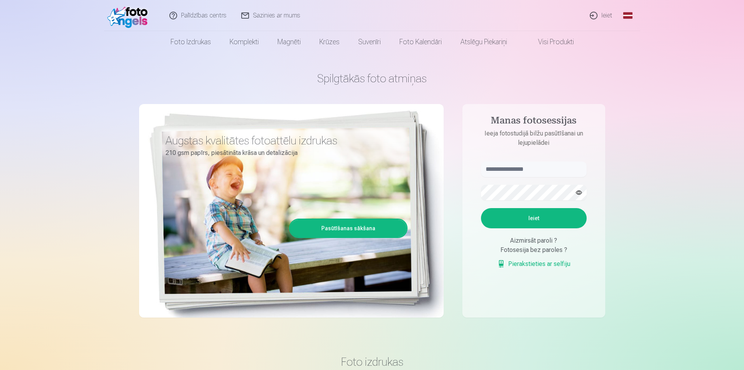
click at [599, 18] on link "Ieiet" at bounding box center [601, 15] width 37 height 31
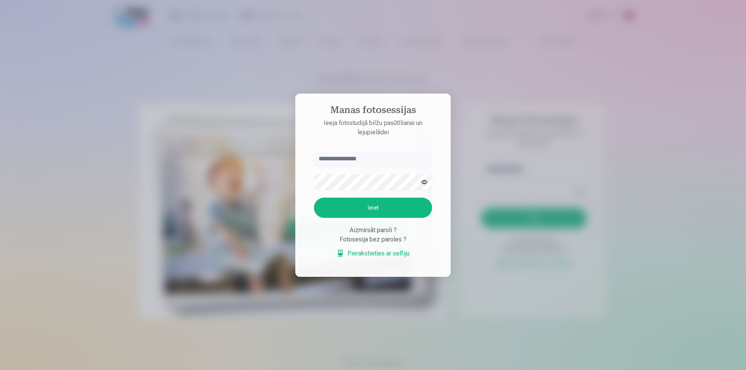
click at [367, 160] on input "text" at bounding box center [373, 159] width 118 height 16
type input "**********"
click at [374, 207] on button "Ieiet" at bounding box center [373, 208] width 118 height 20
